Goal: Information Seeking & Learning: Learn about a topic

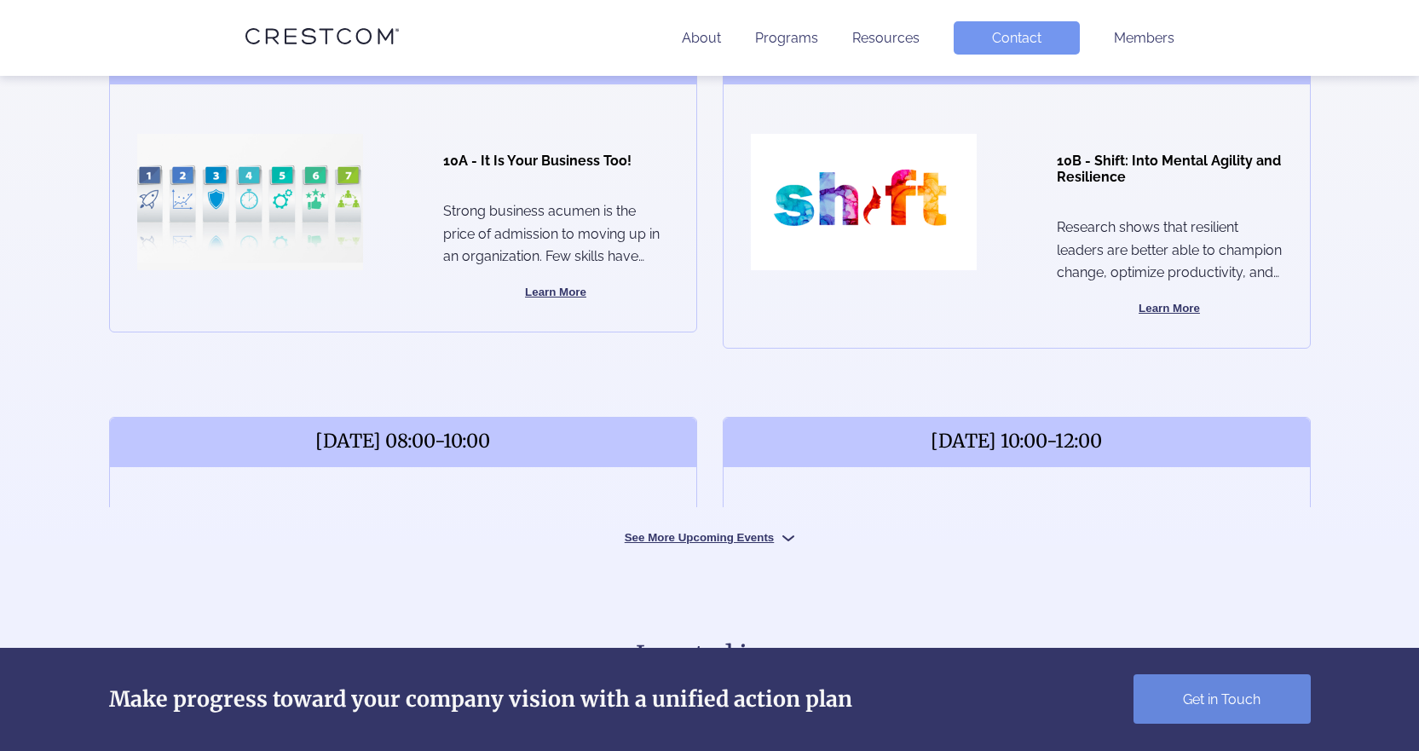
scroll to position [682, 0]
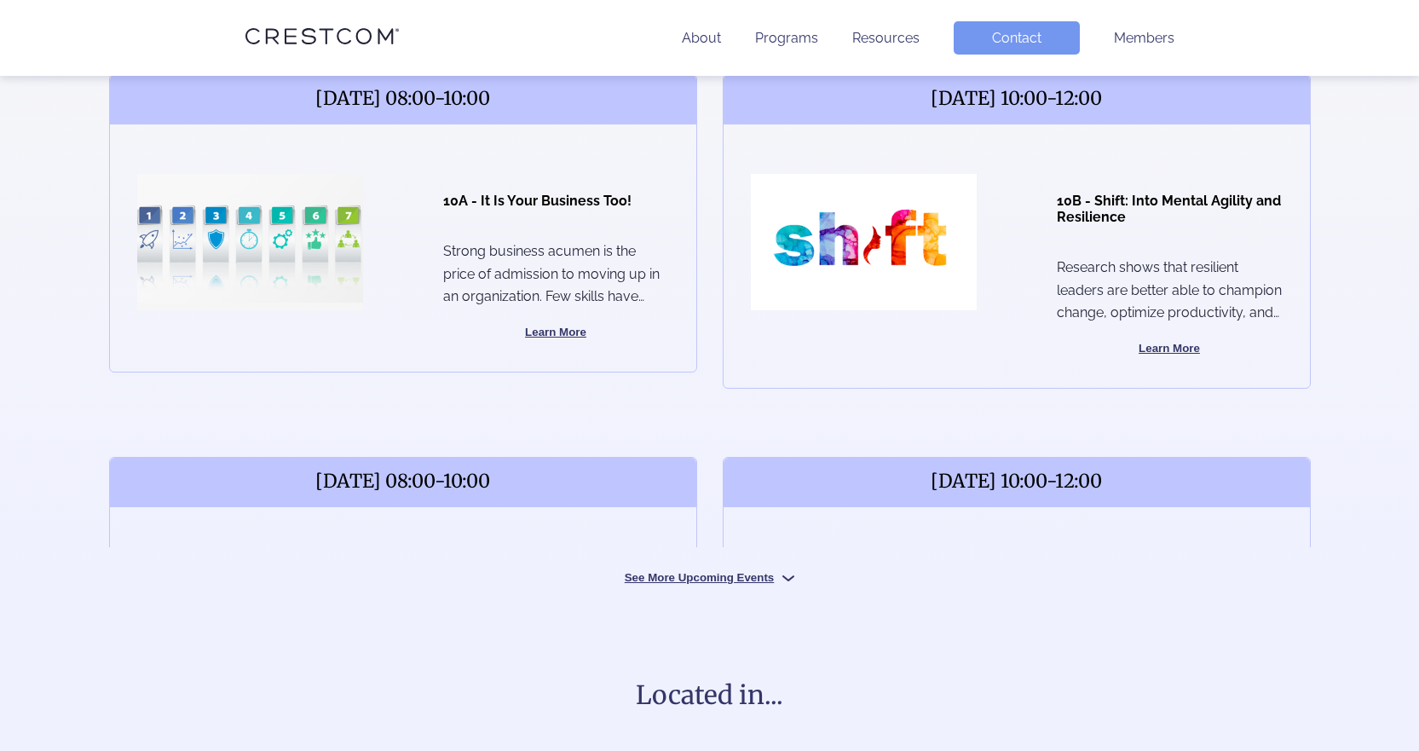
click at [794, 574] on img at bounding box center [788, 578] width 12 height 12
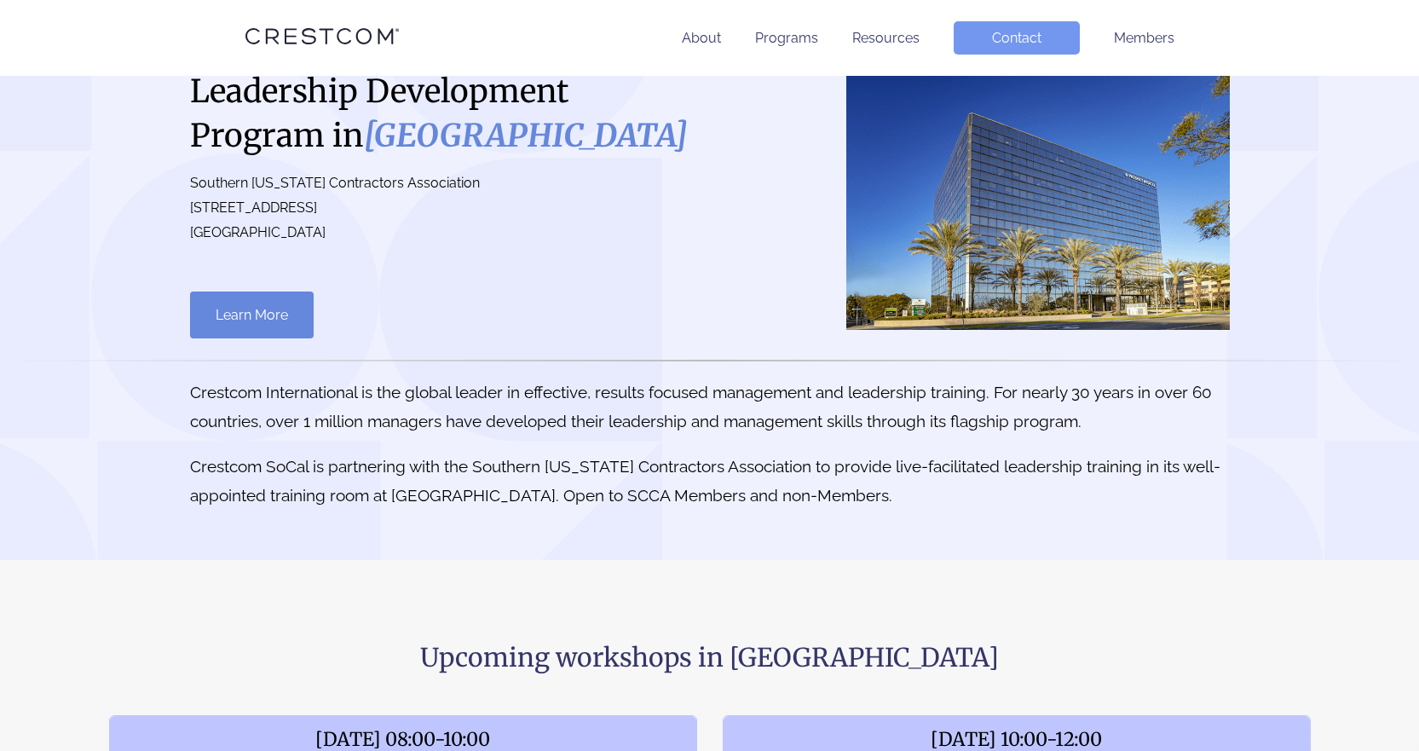
scroll to position [0, 0]
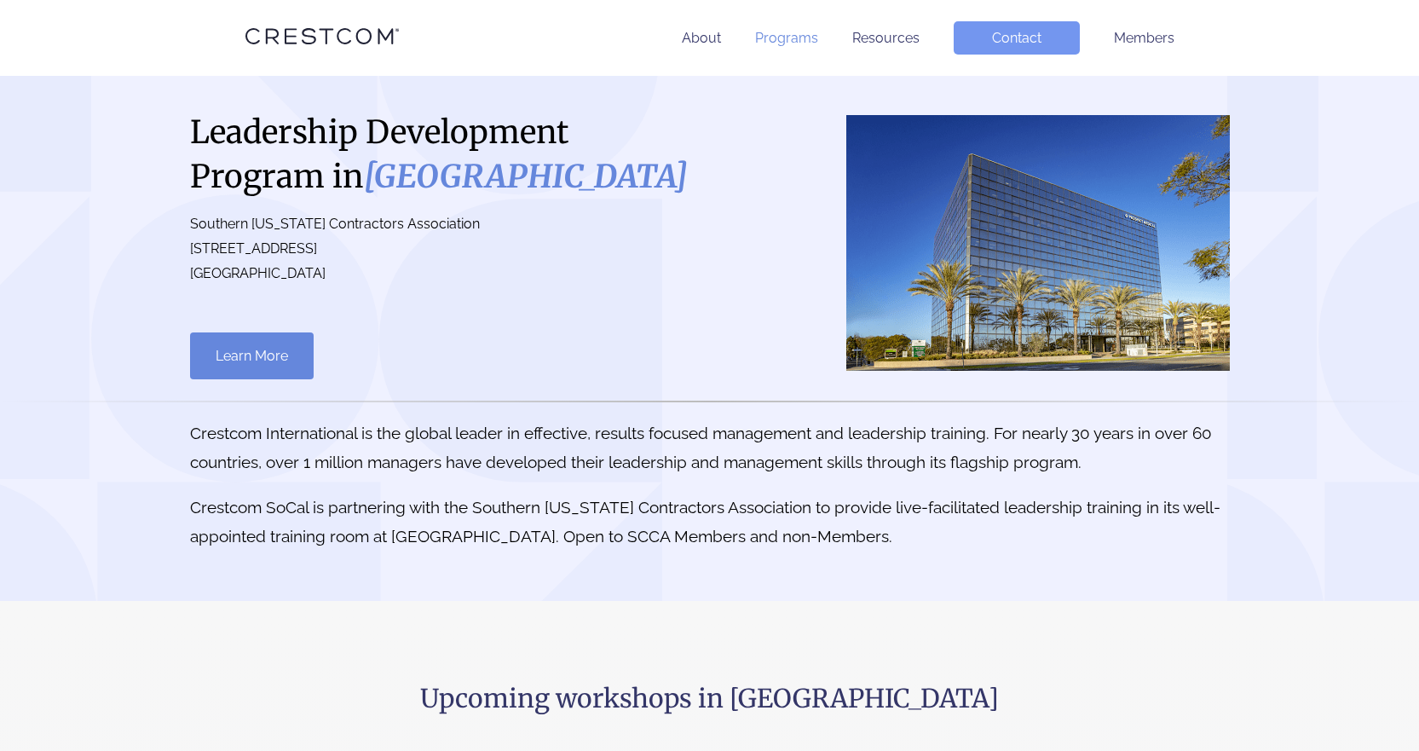
click at [787, 32] on link "Programs" at bounding box center [786, 38] width 63 height 16
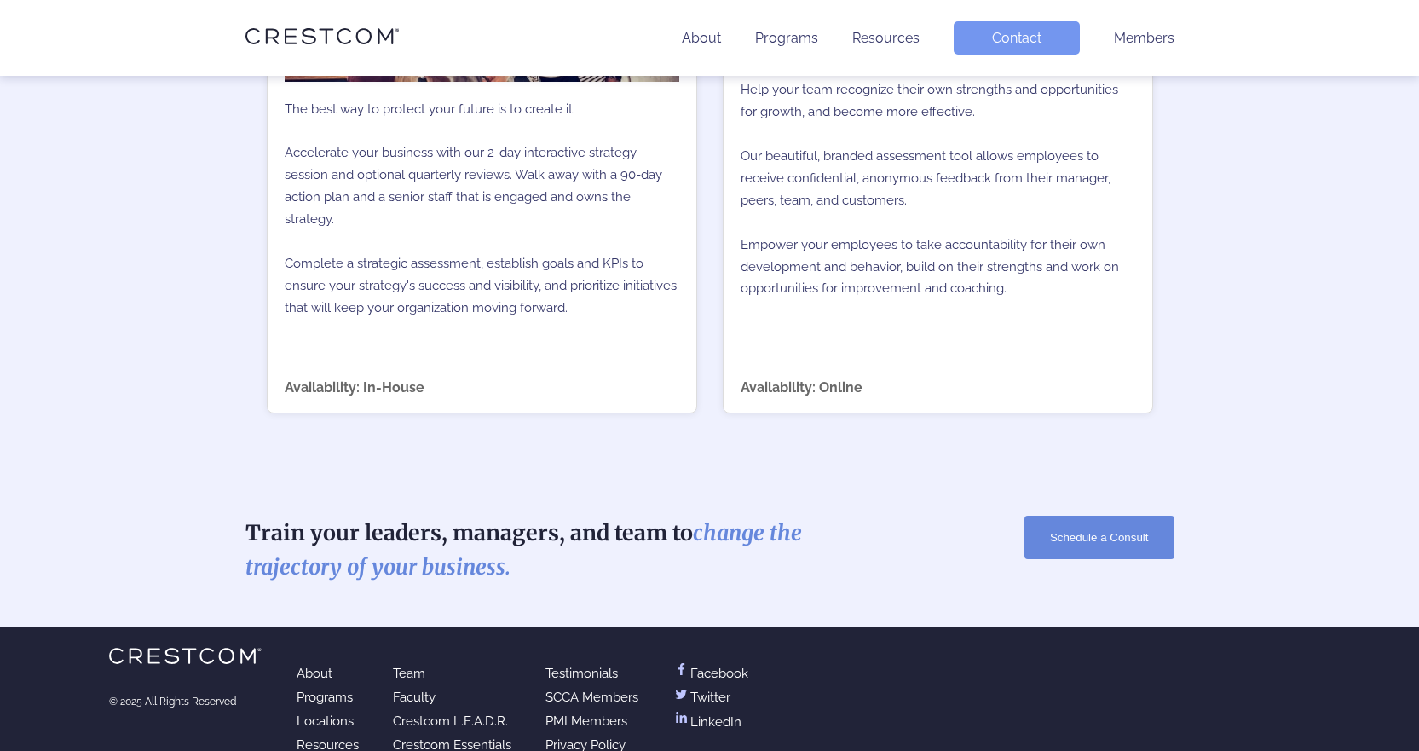
scroll to position [2864, 0]
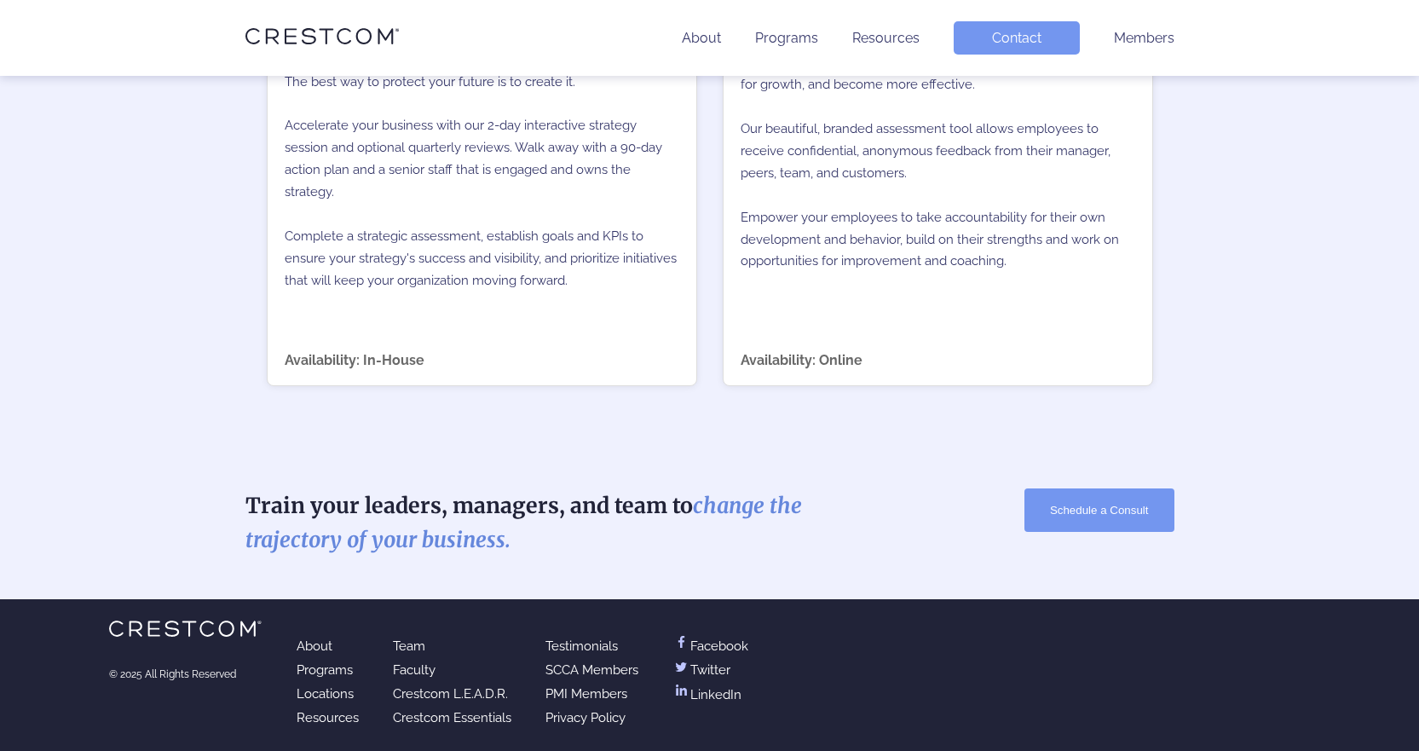
click at [1060, 521] on button "Schedule a Consult" at bounding box center [1100, 509] width 150 height 43
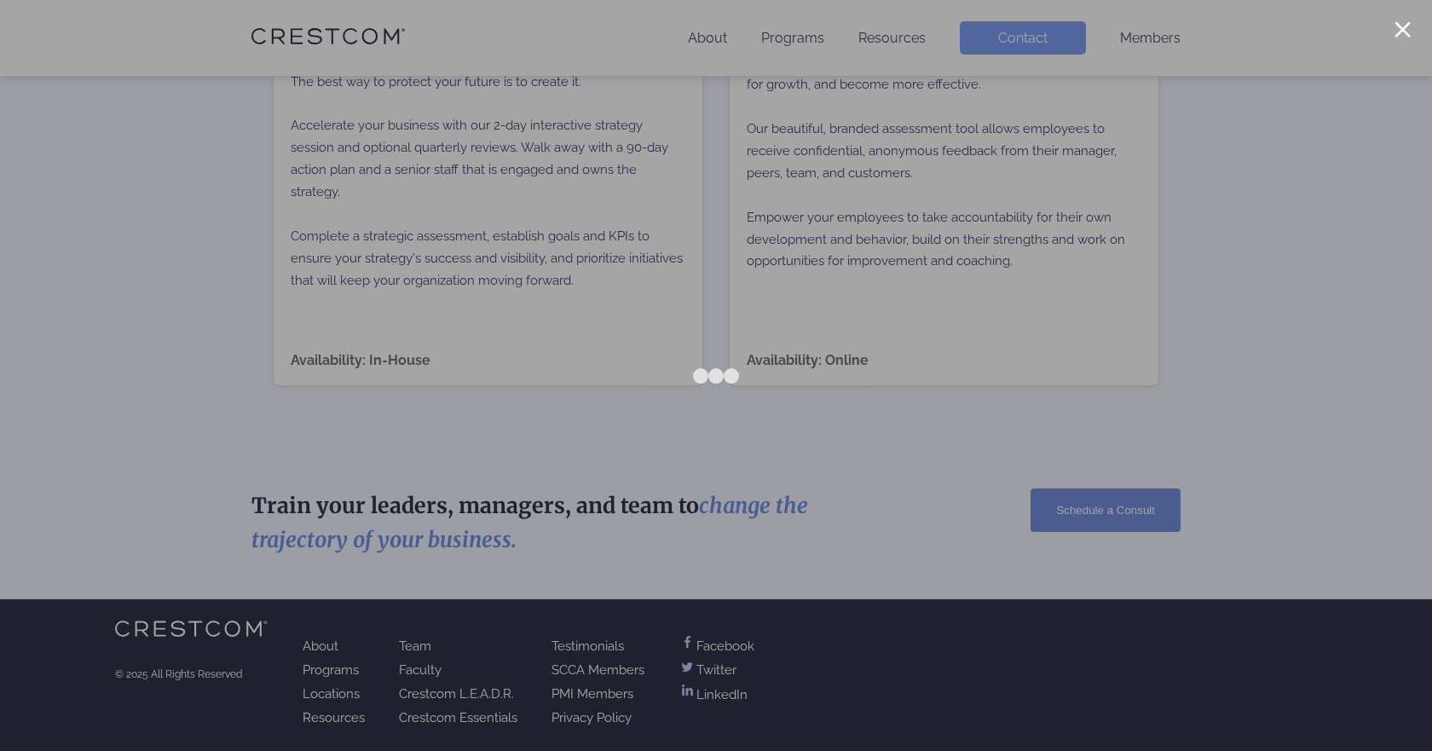
click at [143, 407] on div at bounding box center [716, 375] width 1432 height 751
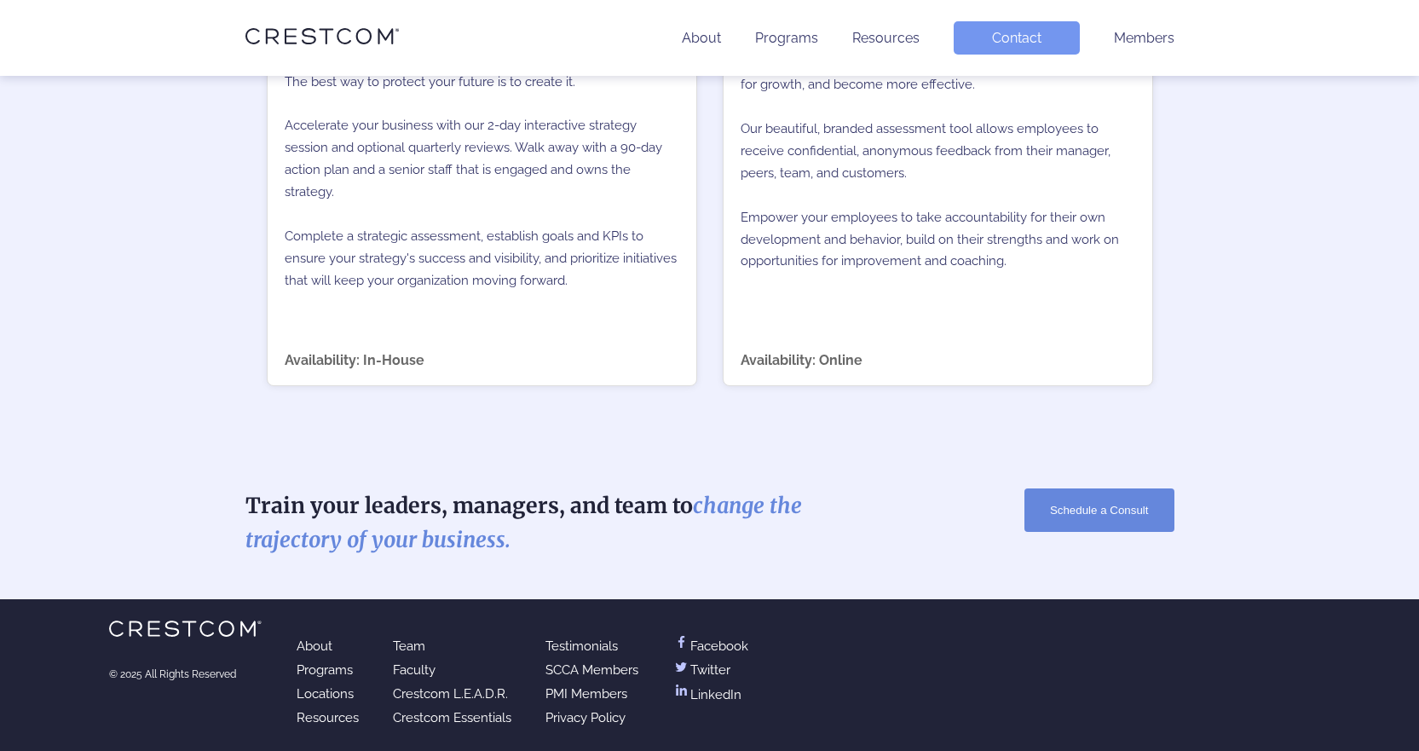
click at [403, 666] on link "Faculty" at bounding box center [414, 669] width 43 height 15
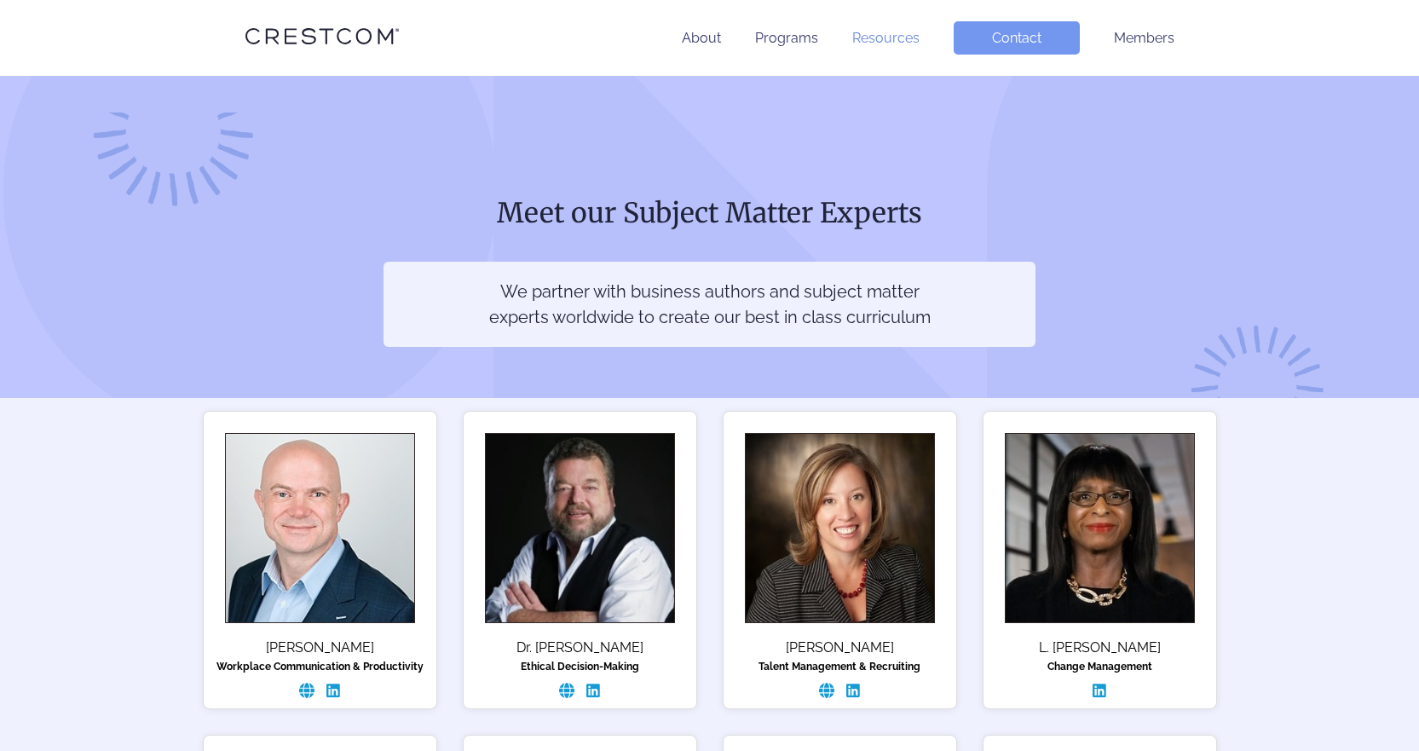
click at [888, 38] on link "Resources" at bounding box center [885, 38] width 67 height 16
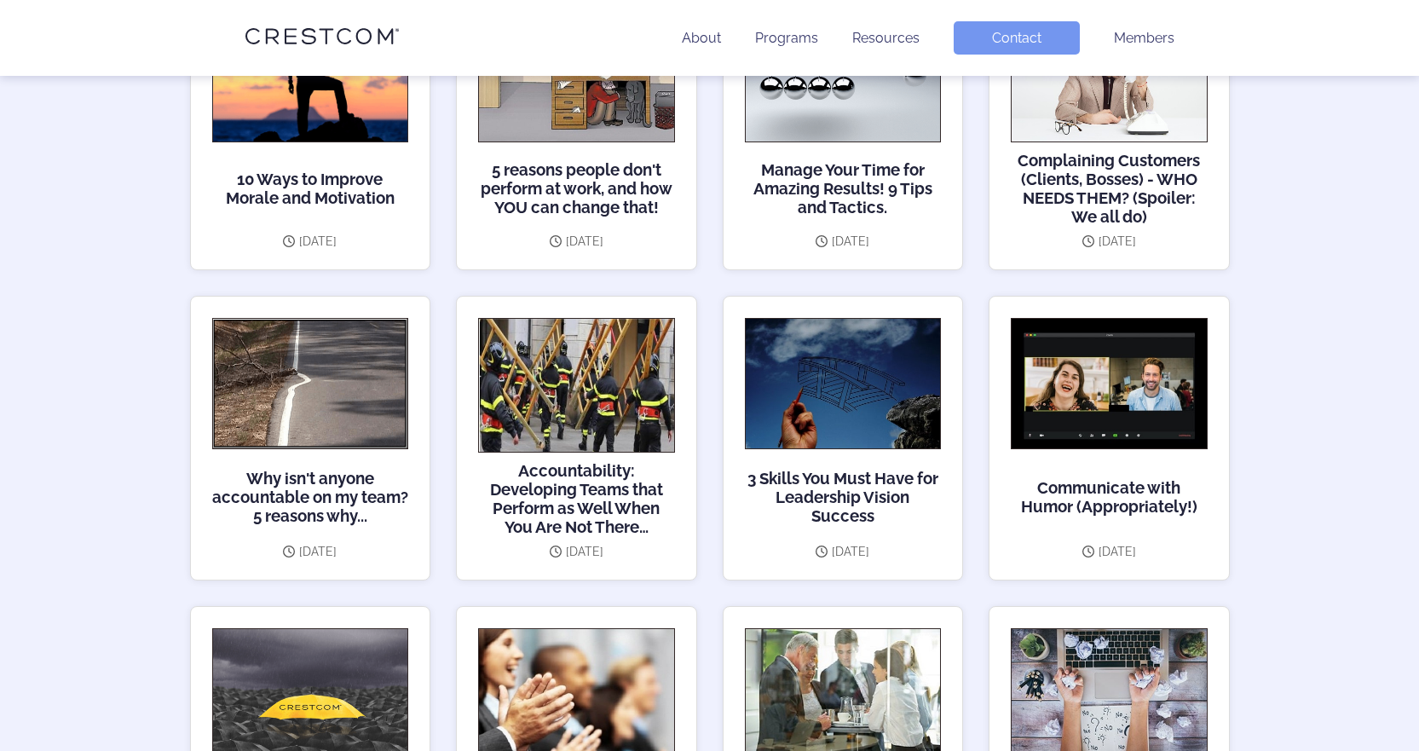
scroll to position [2046, 0]
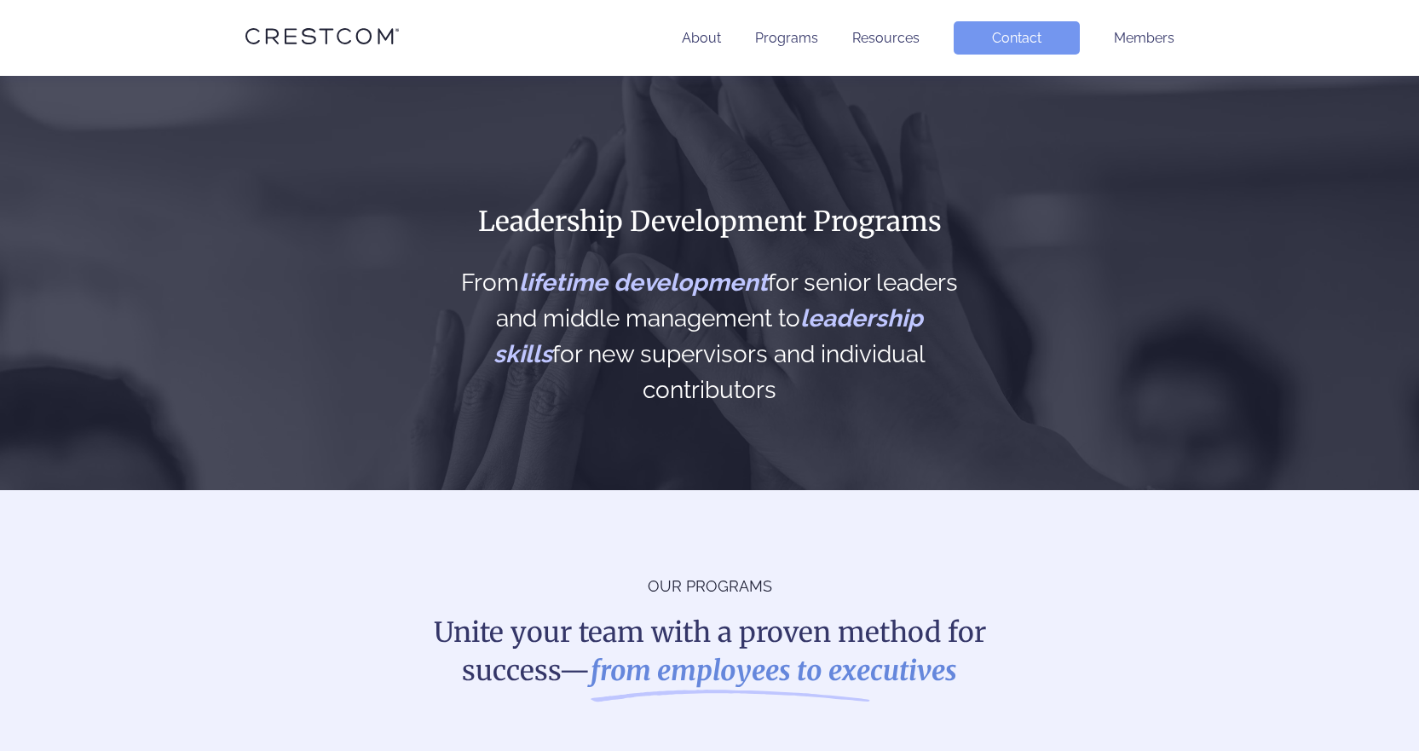
scroll to position [2864, 0]
